Goal: Task Accomplishment & Management: Manage account settings

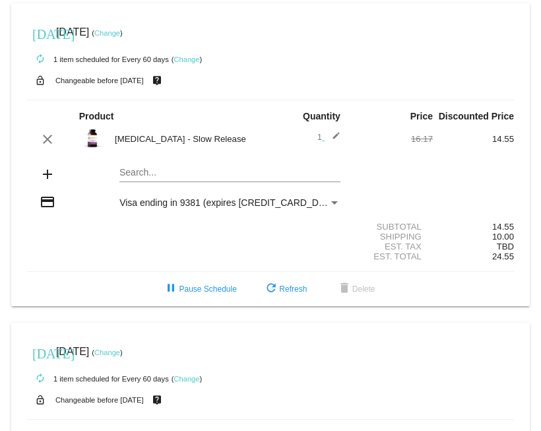
click at [48, 182] on mat-icon "add" at bounding box center [48, 174] width 16 height 16
click at [133, 183] on mat-card "[DATE] [DATE] ( Change ) autorenew 1 item scheduled for Every 60 days ( Change …" at bounding box center [270, 154] width 519 height 303
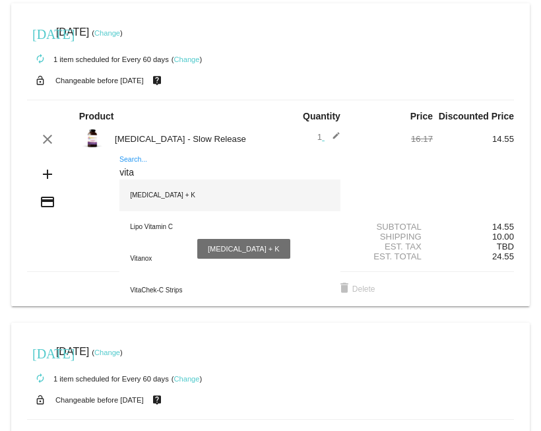
type input "vita"
click at [152, 206] on div "[MEDICAL_DATA] + K" at bounding box center [229, 195] width 221 height 32
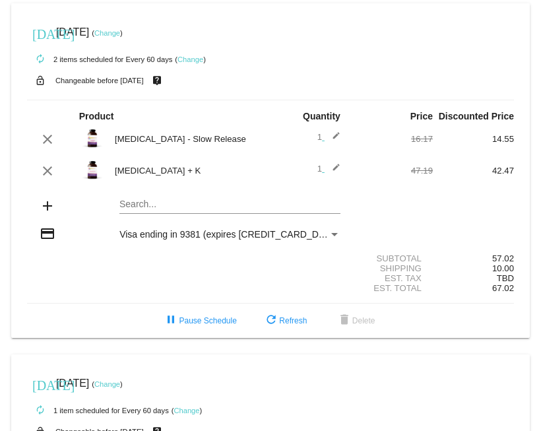
click at [50, 214] on mat-icon "add" at bounding box center [48, 206] width 16 height 16
click at [125, 216] on mat-card "[DATE] [DATE] ( Change ) autorenew 2 items scheduled for Every 60 days ( Change…" at bounding box center [270, 170] width 519 height 334
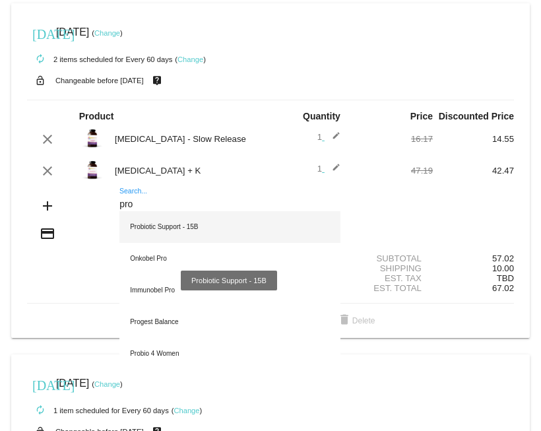
type input "pro"
click at [137, 236] on div "Probiotic Support - 15B" at bounding box center [229, 227] width 221 height 32
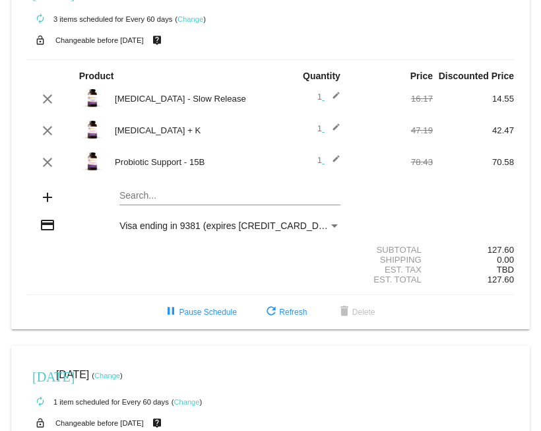
scroll to position [30, 0]
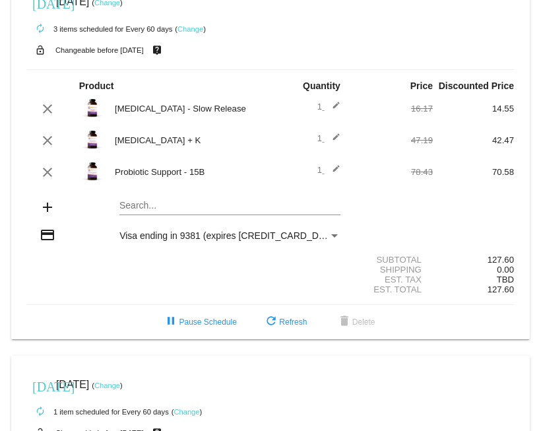
click at [131, 216] on mat-card "[DATE] [DATE] ( Change ) autorenew 3 items scheduled for Every 60 days ( Change…" at bounding box center [270, 156] width 519 height 366
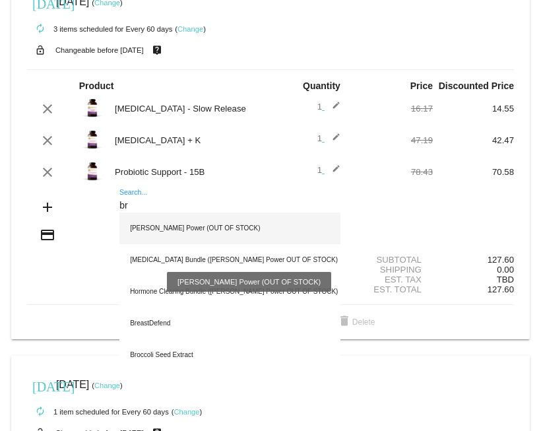
type input "br"
click at [140, 244] on div "[PERSON_NAME] Power (OUT OF STOCK)" at bounding box center [229, 228] width 221 height 32
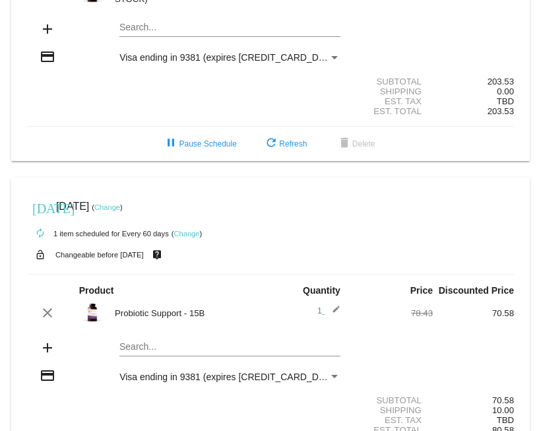
scroll to position [241, 0]
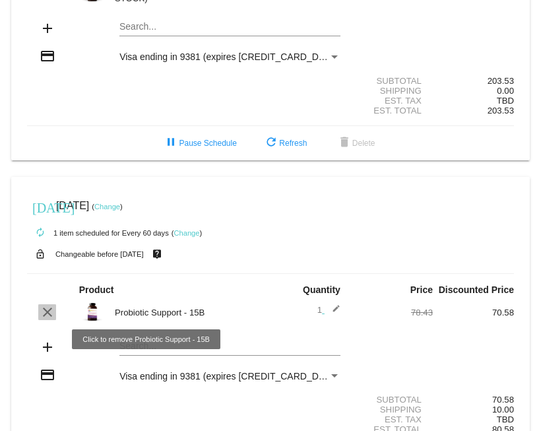
click at [43, 320] on mat-icon "clear" at bounding box center [48, 312] width 16 height 16
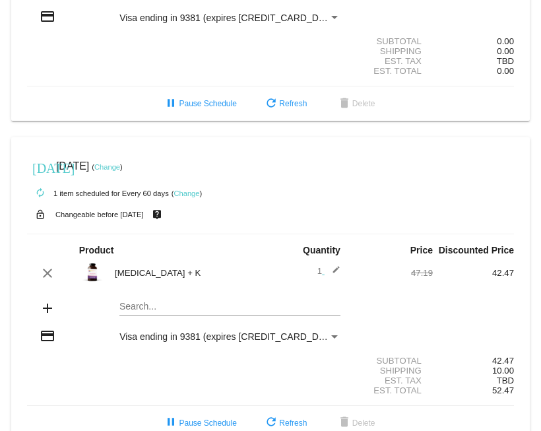
scroll to position [580, 0]
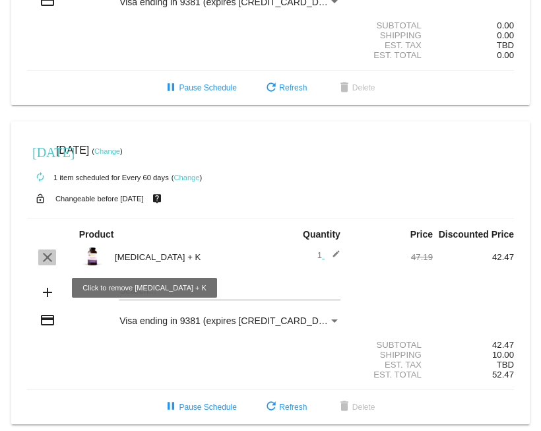
click at [45, 265] on mat-icon "clear" at bounding box center [48, 257] width 16 height 16
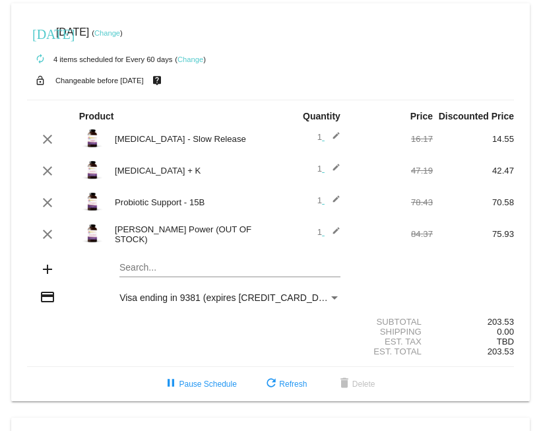
scroll to position [0, 0]
click at [336, 241] on mat-icon "edit" at bounding box center [333, 234] width 16 height 16
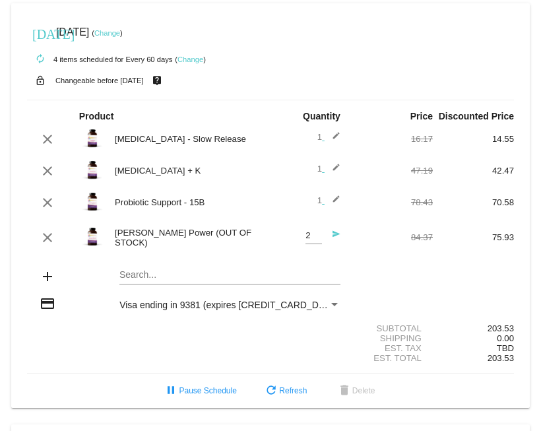
click at [317, 241] on input "2" at bounding box center [313, 236] width 16 height 10
type input "1"
click at [317, 241] on input "1" at bounding box center [313, 236] width 16 height 10
click at [271, 170] on div "clear [MEDICAL_DATA] + K 1 edit 47.19 42.47" at bounding box center [270, 170] width 487 height 28
